Goal: Task Accomplishment & Management: Manage account settings

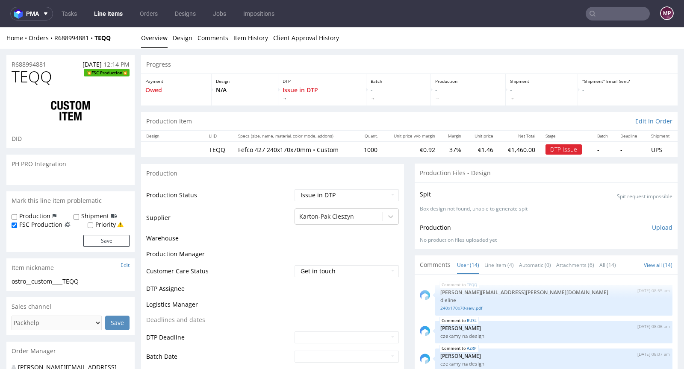
scroll to position [375, 0]
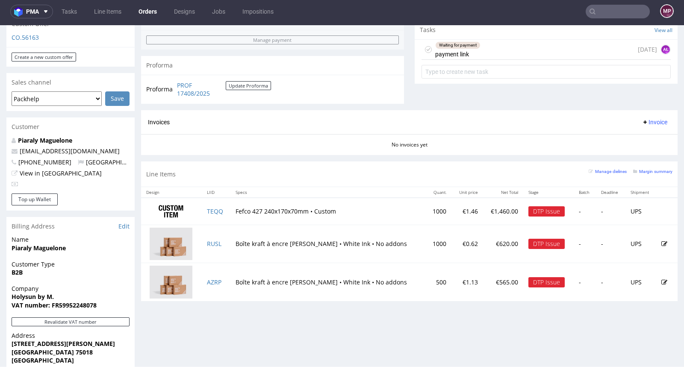
scroll to position [452, 0]
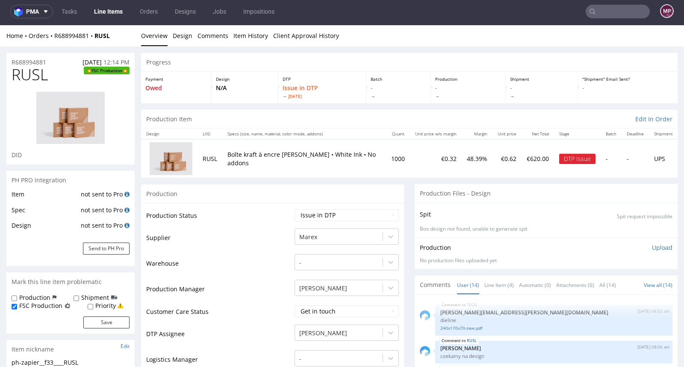
scroll to position [375, 0]
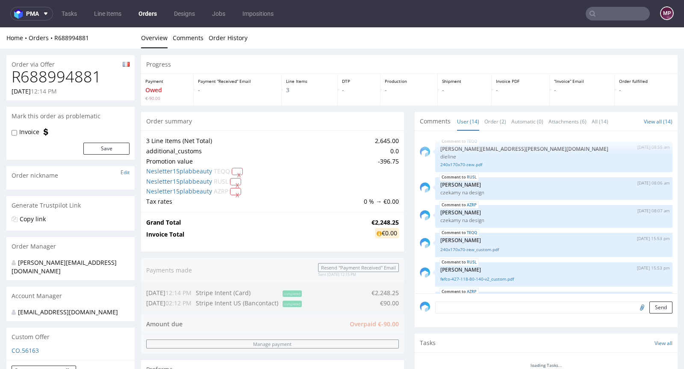
scroll to position [375, 0]
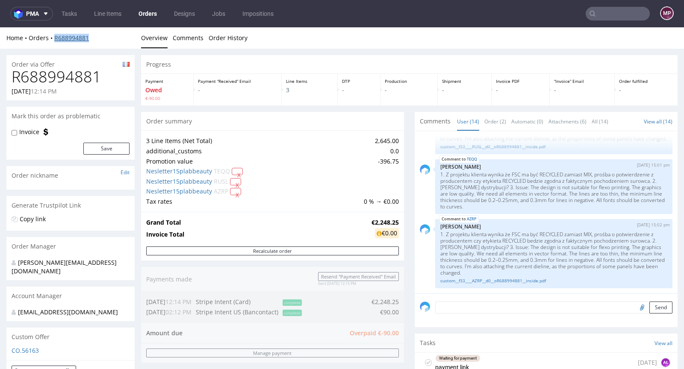
drag, startPoint x: 97, startPoint y: 36, endPoint x: 54, endPoint y: 36, distance: 43.2
click at [54, 36] on div "Home Orders R688994881" at bounding box center [70, 38] width 128 height 9
copy link "R688994881"
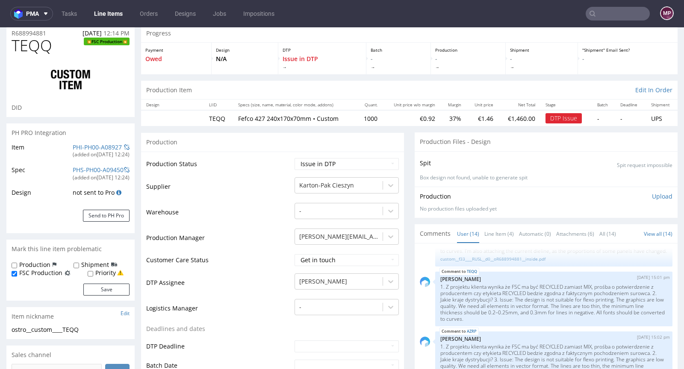
scroll to position [24, 0]
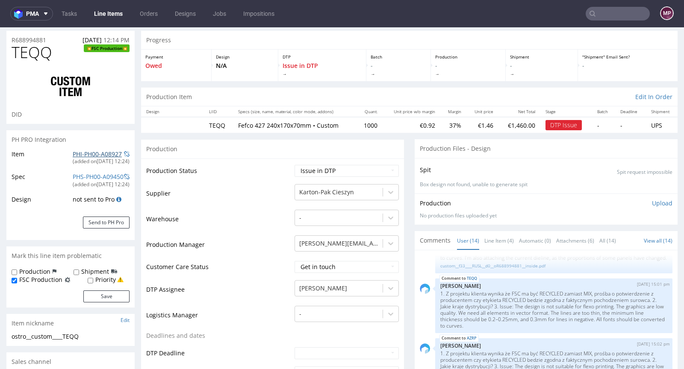
click at [100, 152] on link "PHI-PH00-A08927" at bounding box center [97, 154] width 49 height 8
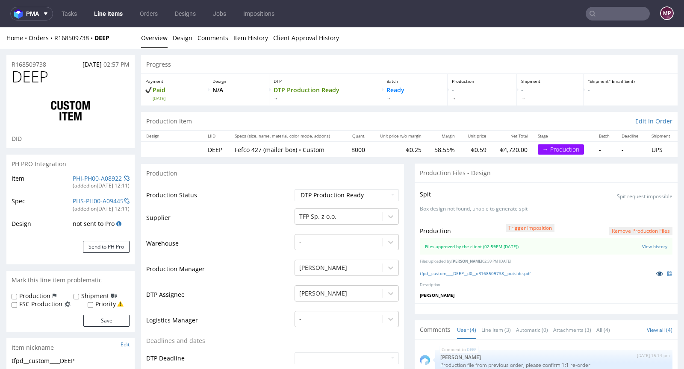
click at [656, 272] on icon at bounding box center [659, 274] width 7 height 6
click at [99, 177] on link "PHI-PH00-A08922" at bounding box center [97, 178] width 49 height 8
click at [656, 271] on icon at bounding box center [659, 274] width 7 height 6
drag, startPoint x: 62, startPoint y: 83, endPoint x: 6, endPoint y: 76, distance: 56.9
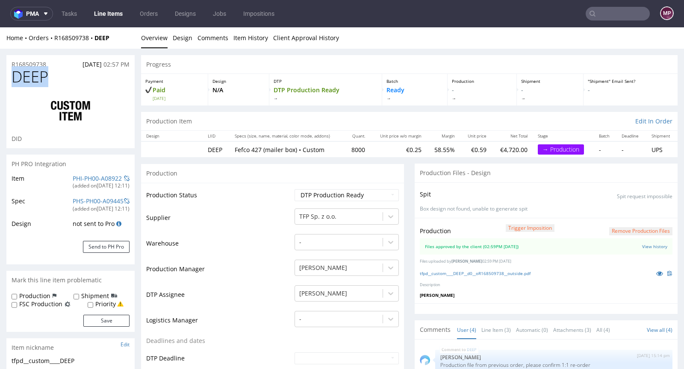
copy span "DEEP"
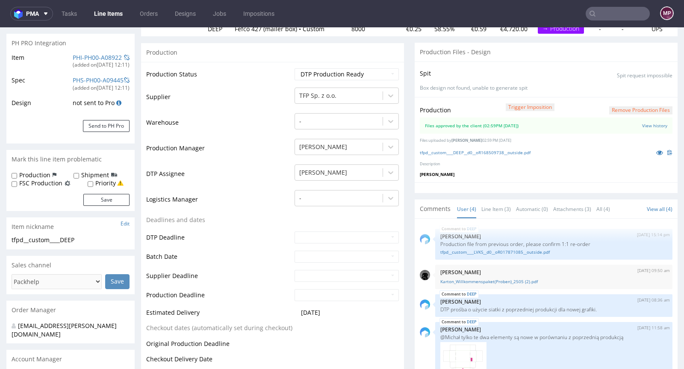
scroll to position [310, 0]
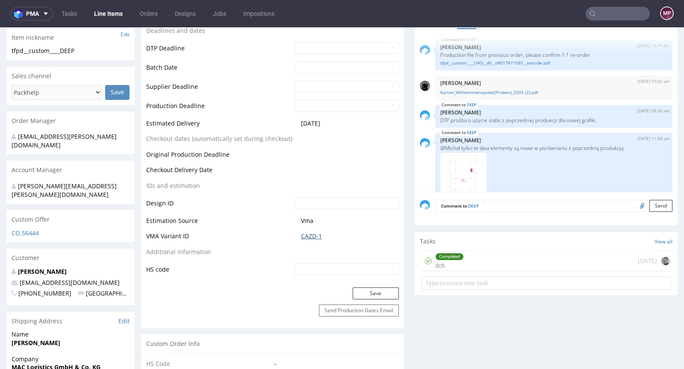
click at [312, 237] on link "CAZD-1" at bounding box center [311, 236] width 21 height 9
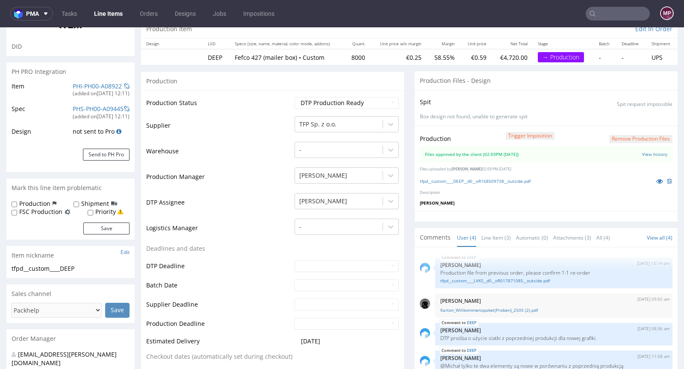
scroll to position [0, 0]
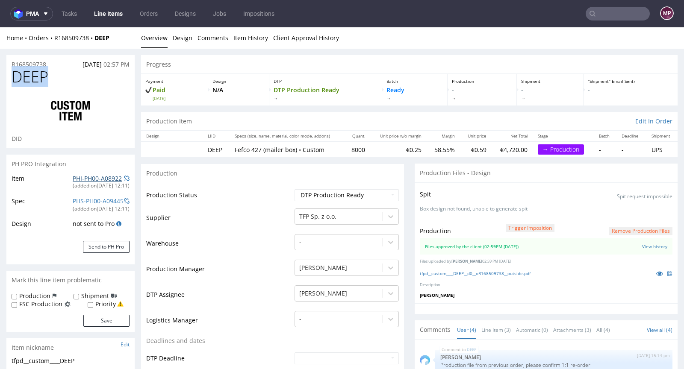
click at [80, 179] on link "PHI-PH00-A08922" at bounding box center [97, 178] width 49 height 8
click at [109, 177] on link "PHI-PH00-A08922" at bounding box center [97, 178] width 49 height 8
click at [66, 71] on h1 "DEEP" at bounding box center [71, 76] width 118 height 17
drag, startPoint x: 53, startPoint y: 66, endPoint x: 12, endPoint y: 62, distance: 40.9
click at [12, 62] on div "R168509738 07.08.2025 02:57 PM" at bounding box center [70, 62] width 128 height 14
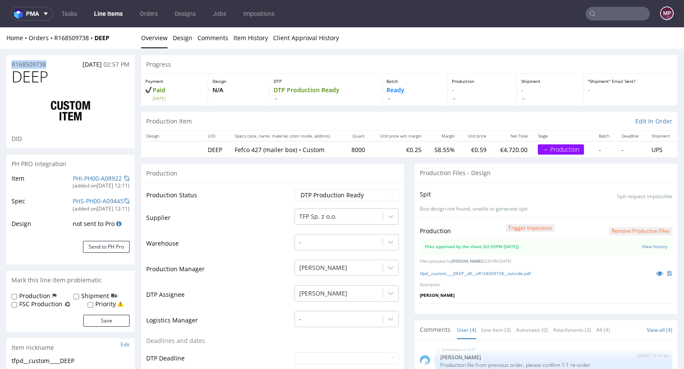
copy p "R168509738"
drag, startPoint x: 48, startPoint y: 75, endPoint x: 8, endPoint y: 76, distance: 40.2
click at [8, 76] on div "DEEP DID" at bounding box center [70, 108] width 128 height 80
copy span "DEEP"
click at [65, 79] on h1 "DEEP" at bounding box center [71, 76] width 118 height 17
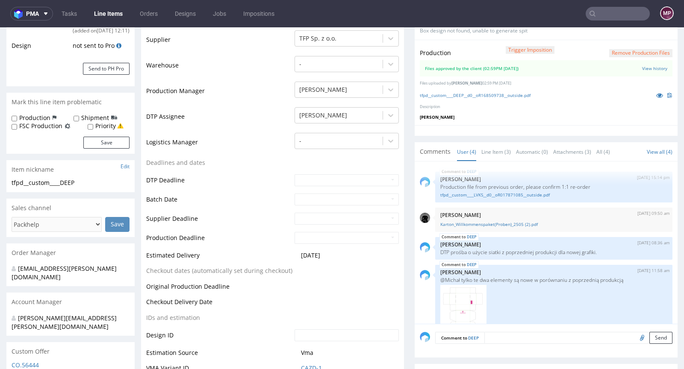
scroll to position [315, 0]
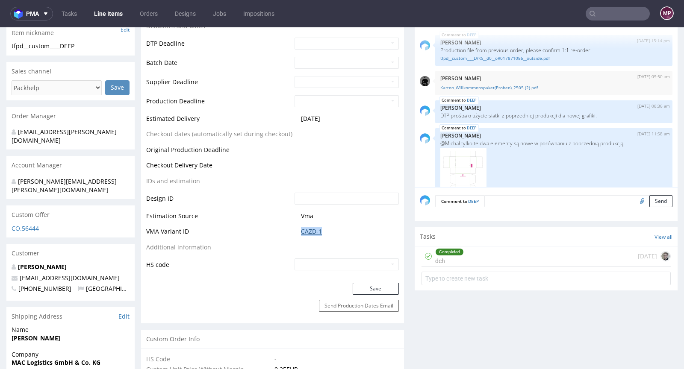
drag, startPoint x: 327, startPoint y: 234, endPoint x: 298, endPoint y: 230, distance: 29.7
click at [301, 230] on span "CAZD-1" at bounding box center [350, 231] width 98 height 9
copy link "CAZD-1"
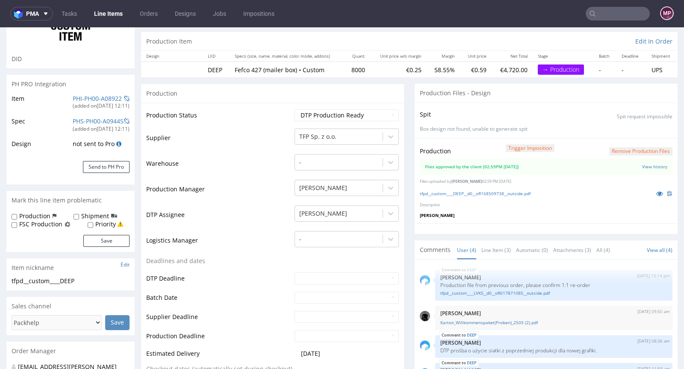
scroll to position [0, 0]
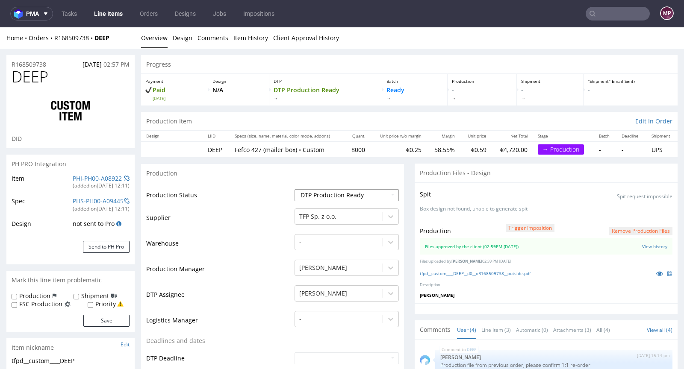
click at [323, 194] on select "Waiting for Artwork Waiting for Diecut Waiting for Mockup Waiting for DTP Waiti…" at bounding box center [346, 195] width 104 height 12
select select "production_in_process"
click at [294, 189] on select "Waiting for Artwork Waiting for Diecut Waiting for Mockup Waiting for DTP Waiti…" at bounding box center [346, 195] width 104 height 12
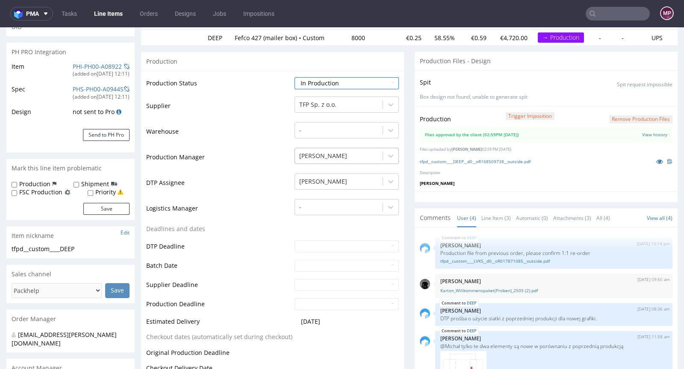
scroll to position [144, 0]
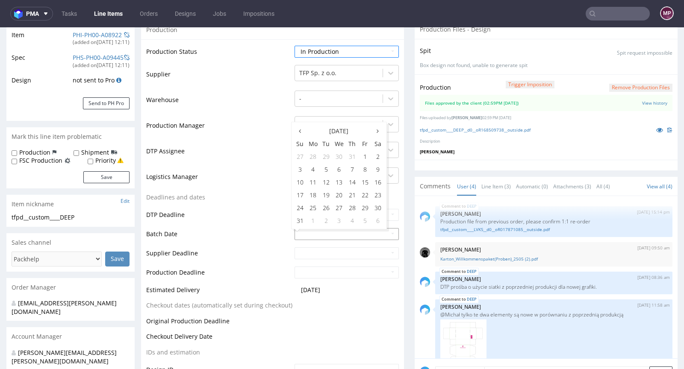
click at [307, 231] on input "text" at bounding box center [346, 234] width 104 height 12
click at [344, 209] on td "27" at bounding box center [338, 207] width 13 height 13
type input "2025-08-27"
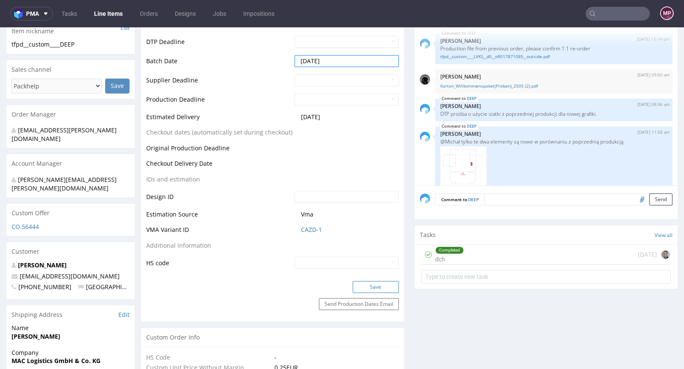
click at [375, 287] on button "Save" at bounding box center [376, 287] width 46 height 12
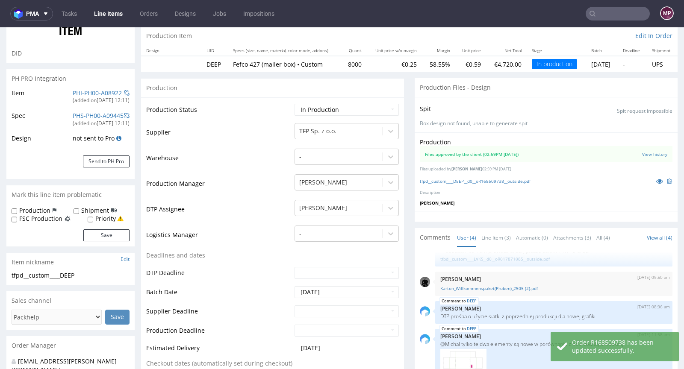
scroll to position [0, 0]
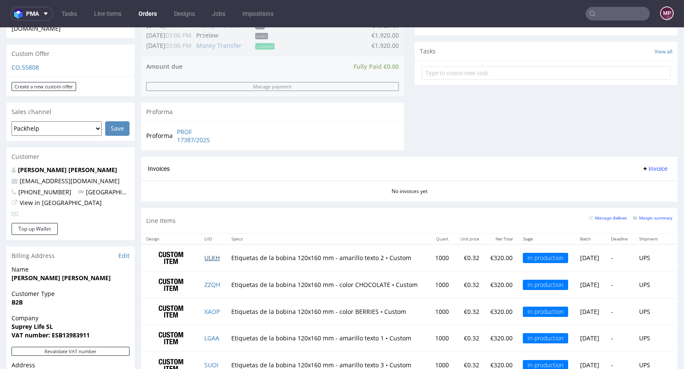
scroll to position [377, 0]
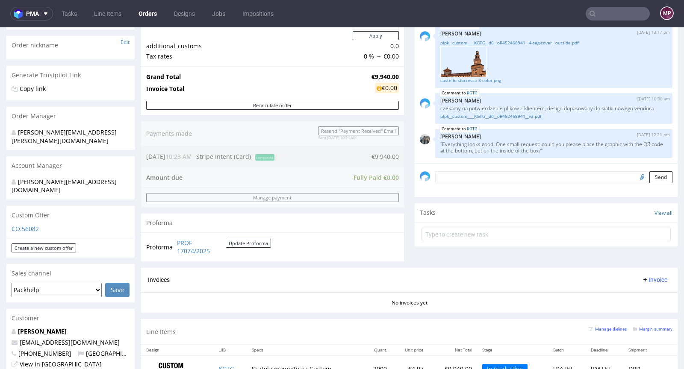
scroll to position [195, 0]
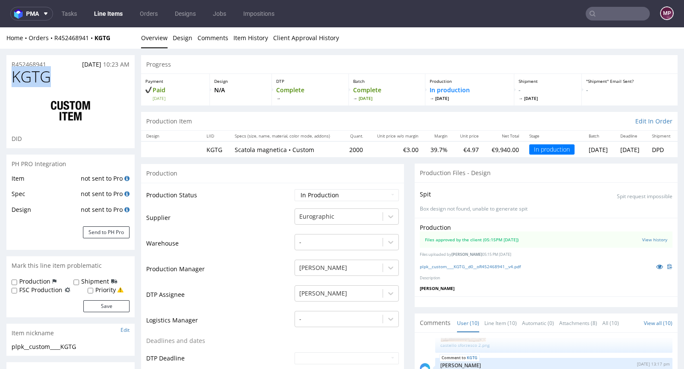
drag, startPoint x: 62, startPoint y: 77, endPoint x: 9, endPoint y: 81, distance: 52.3
click at [9, 81] on div "KGTG DID" at bounding box center [70, 108] width 128 height 80
copy span "KGTG"
